Goal: Task Accomplishment & Management: Manage account settings

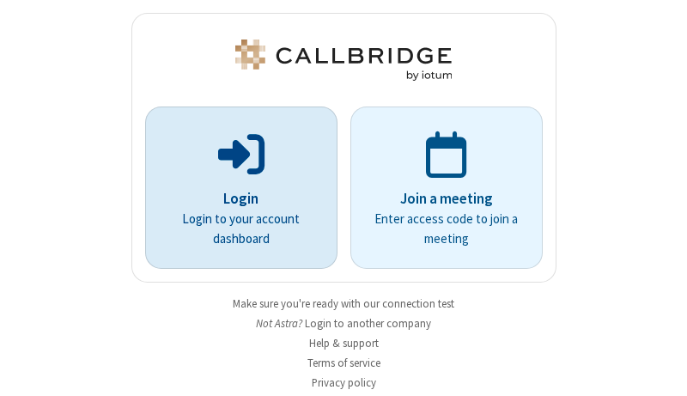
click at [235, 199] on p "Login" at bounding box center [241, 199] width 144 height 22
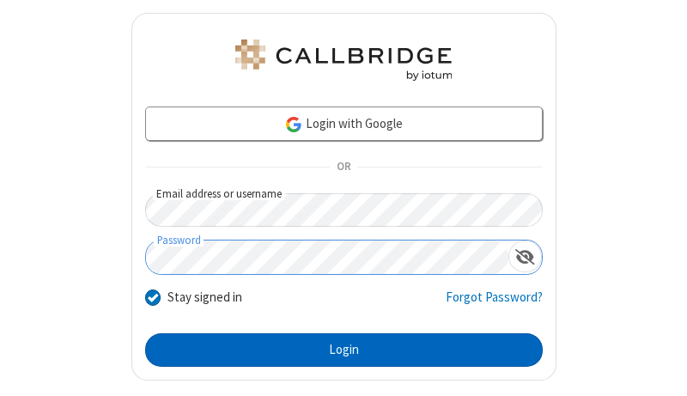
click at [337, 350] on button "Login" at bounding box center [344, 350] width 398 height 34
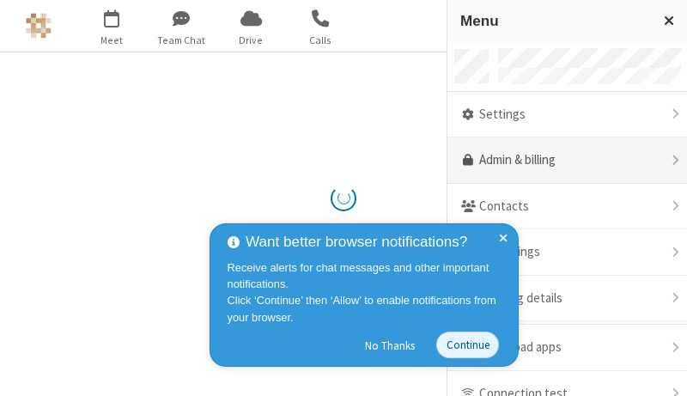
click at [561, 161] on link "Admin & billing" at bounding box center [568, 160] width 240 height 46
